Goal: Information Seeking & Learning: Learn about a topic

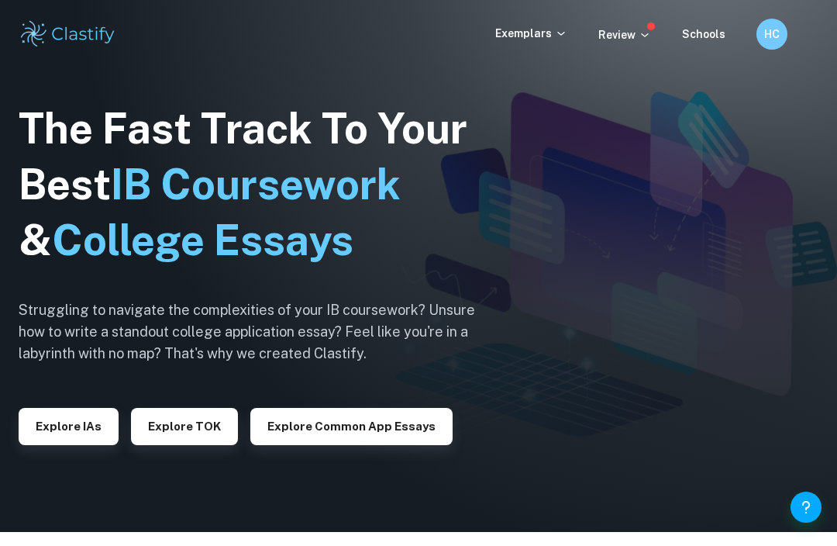
scroll to position [24, 0]
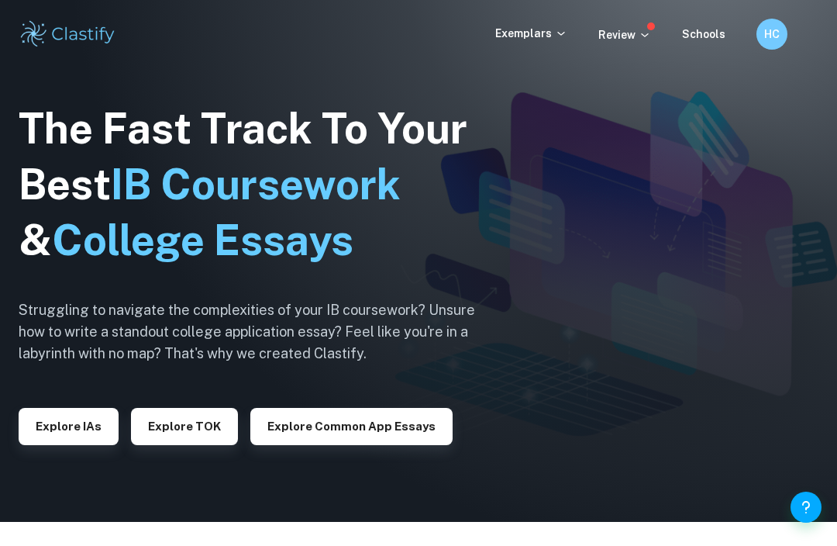
click at [69, 445] on button "Explore IAs" at bounding box center [69, 426] width 100 height 37
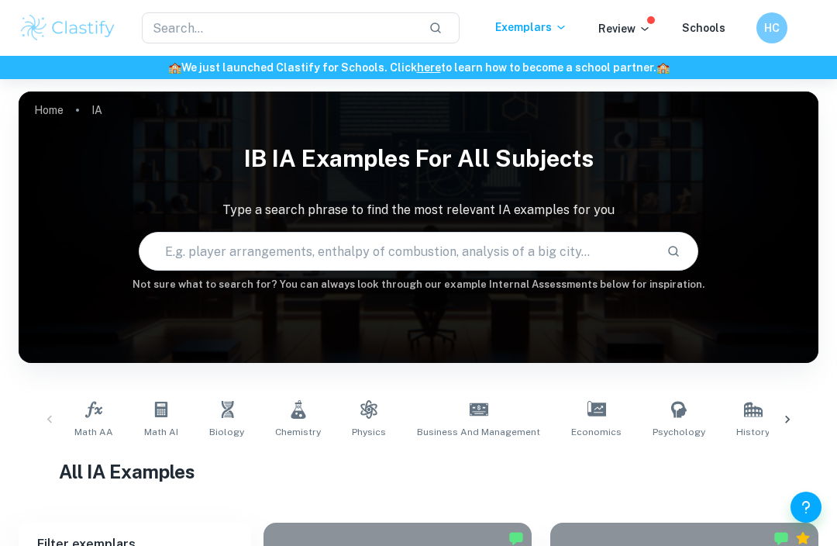
click at [488, 258] on input "text" at bounding box center [397, 250] width 515 height 43
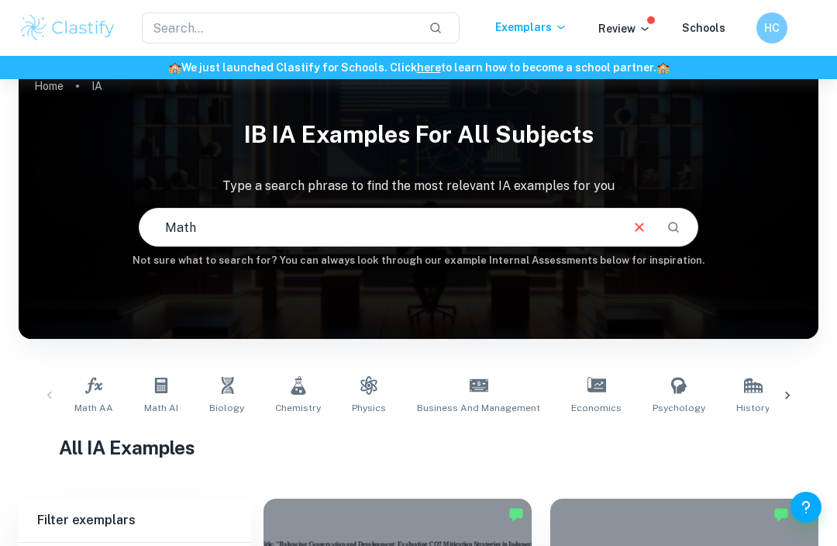
type input "Math"
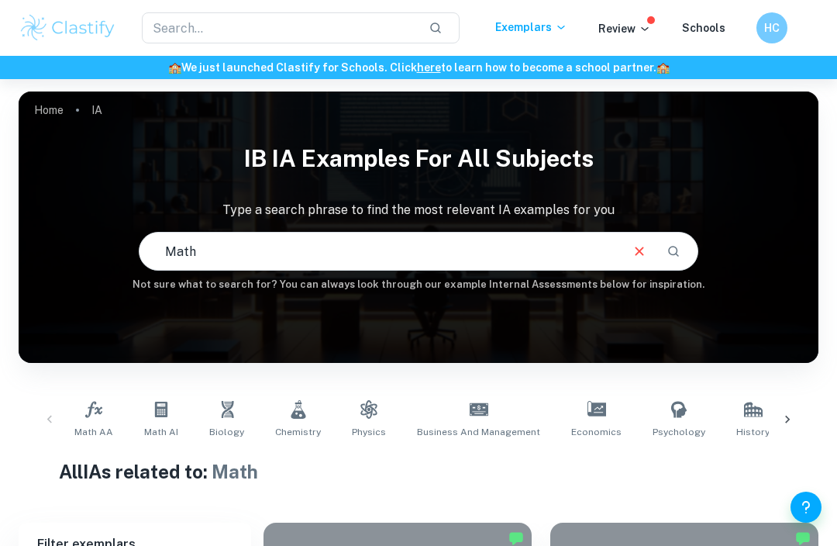
click at [360, 26] on input "text" at bounding box center [279, 27] width 274 height 31
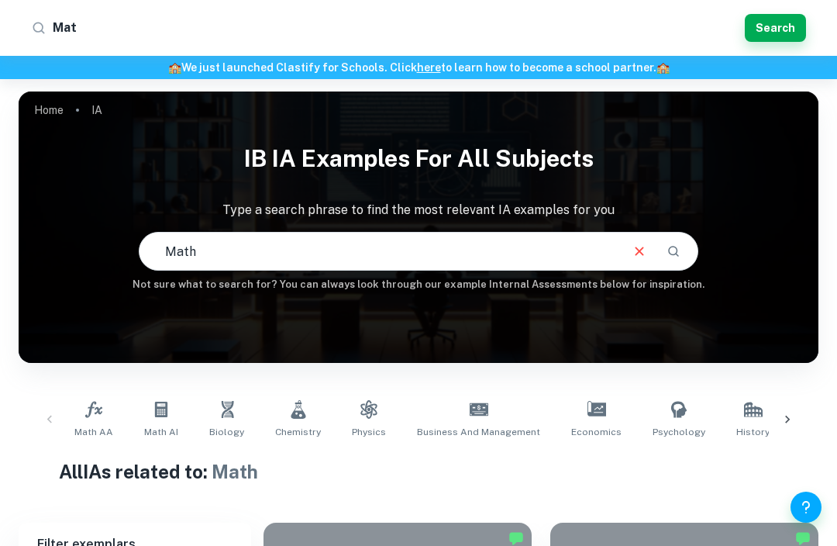
type input "Math"
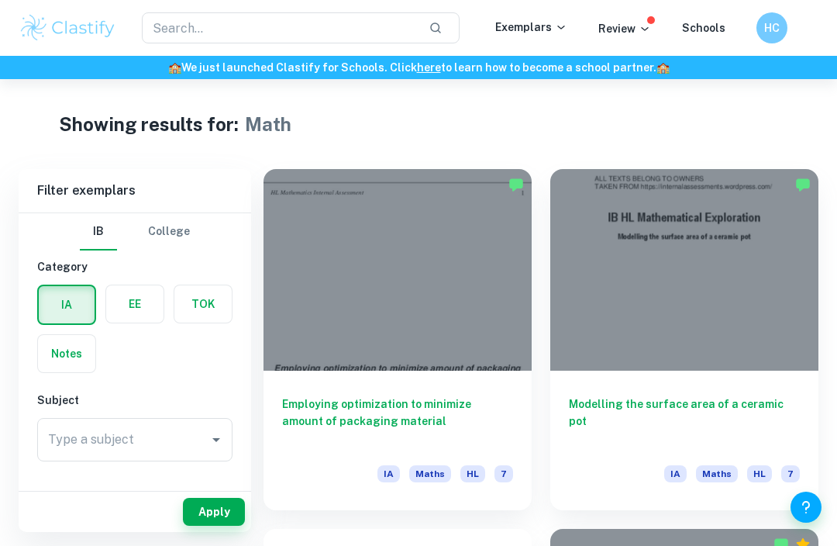
click at [481, 404] on h6 "Employing optimization to minimize amount of packaging material" at bounding box center [397, 420] width 231 height 51
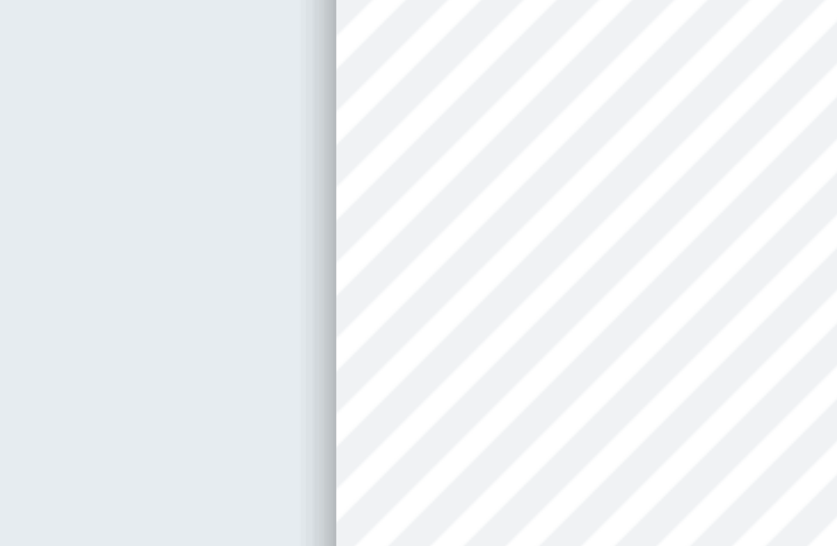
scroll to position [1353, 0]
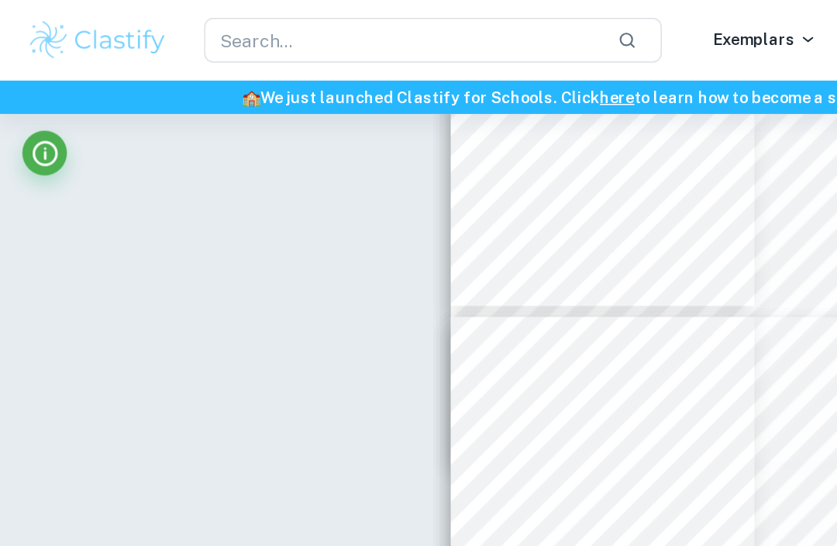
type input "3"
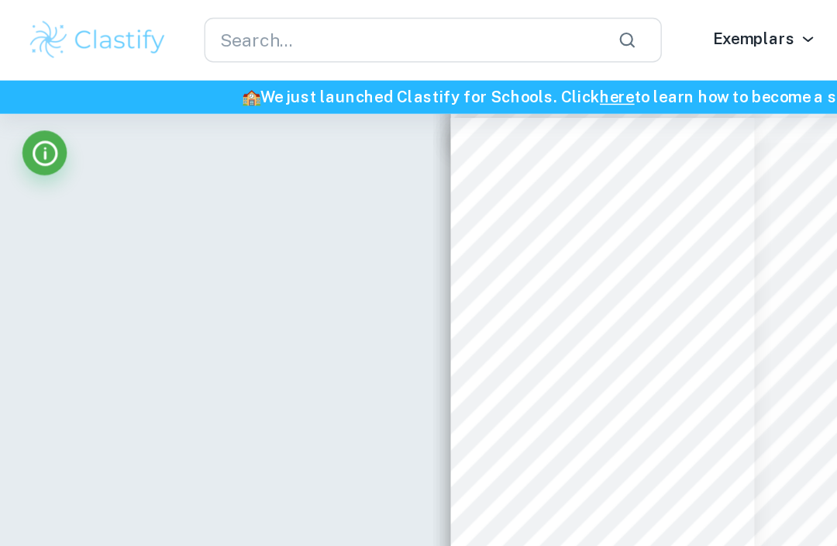
scroll to position [705, 0]
